Goal: Find specific page/section: Find specific page/section

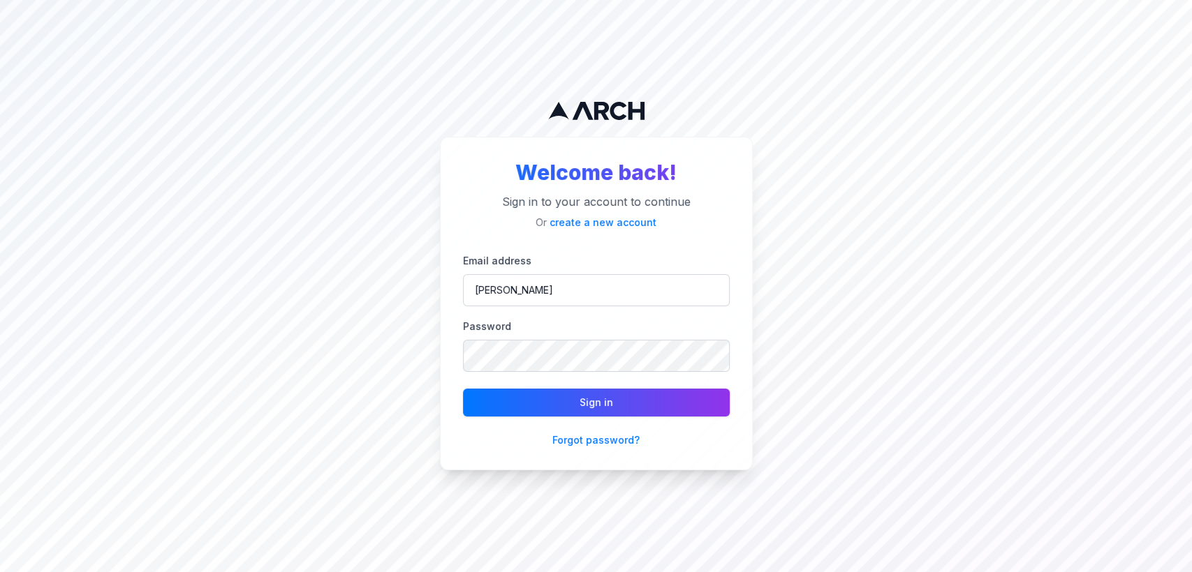
click at [525, 398] on button "Sign in" at bounding box center [596, 403] width 267 height 28
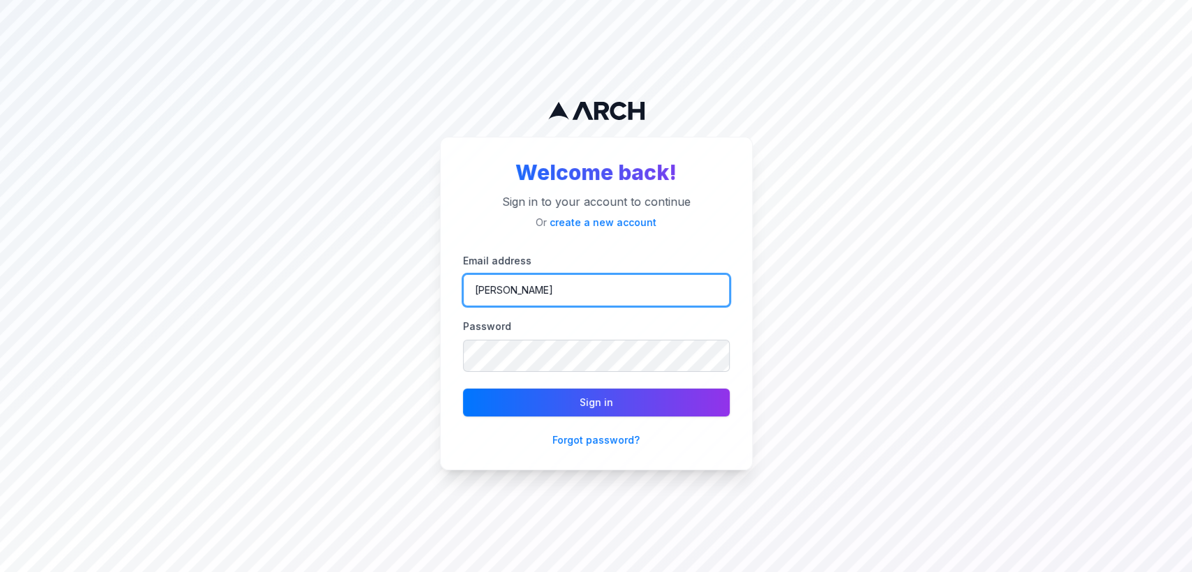
click at [540, 292] on input "[PERSON_NAME]" at bounding box center [596, 290] width 267 height 32
type input "[PERSON_NAME][EMAIL_ADDRESS][DOMAIN_NAME]"
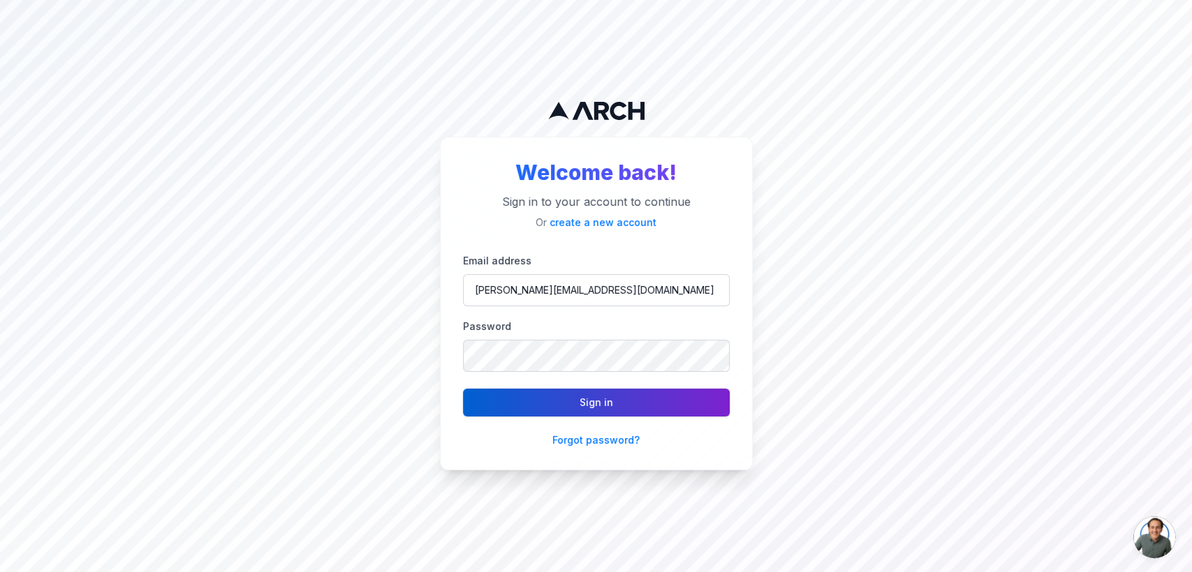
click at [560, 406] on button "Sign in" at bounding box center [596, 403] width 267 height 28
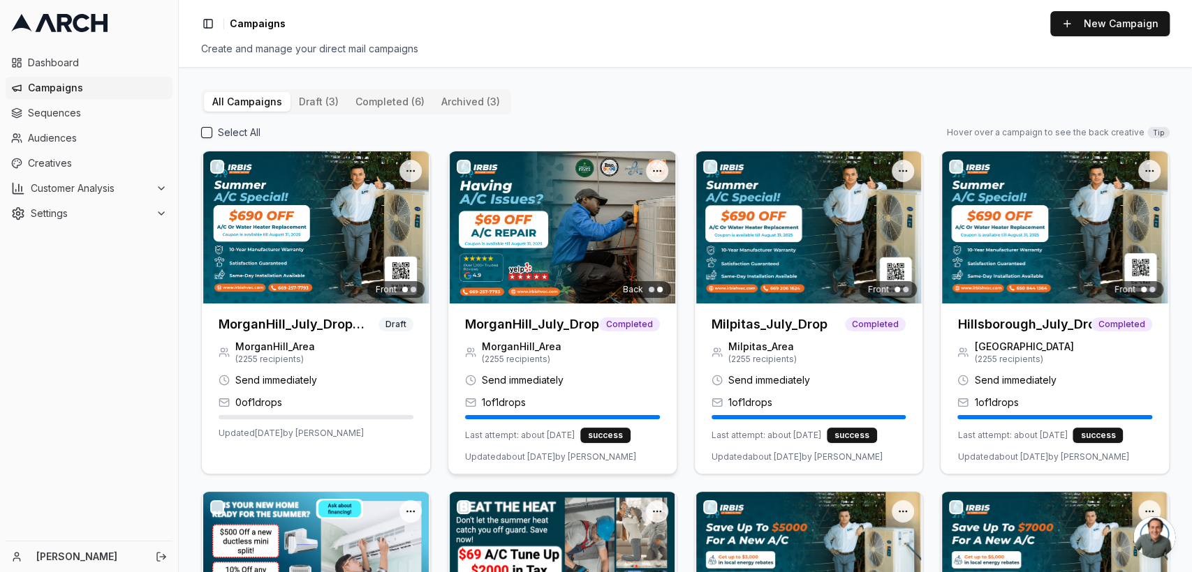
click at [531, 318] on h3 "MorganHill_July_Drop" at bounding box center [532, 325] width 134 height 20
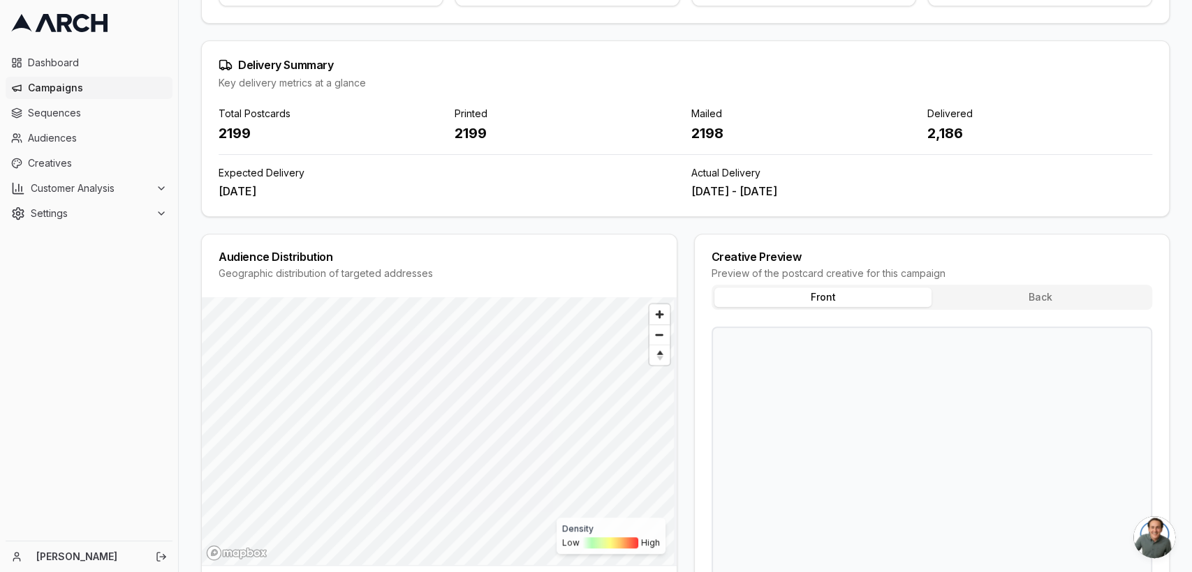
scroll to position [479, 0]
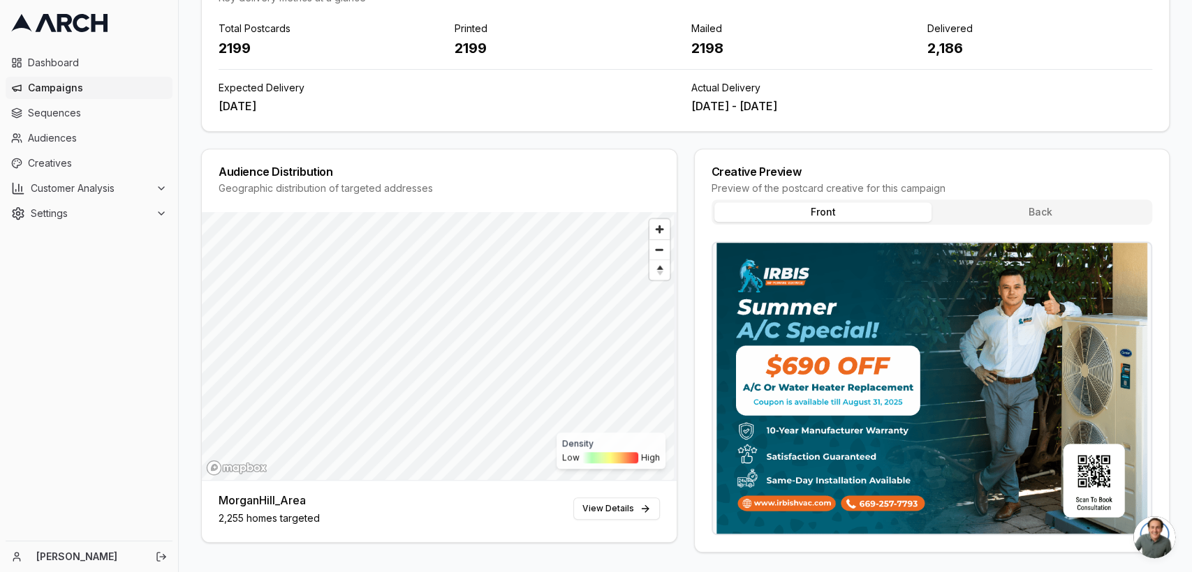
click at [1012, 214] on button "Back" at bounding box center [1040, 212] width 218 height 20
